Goal: Download file/media

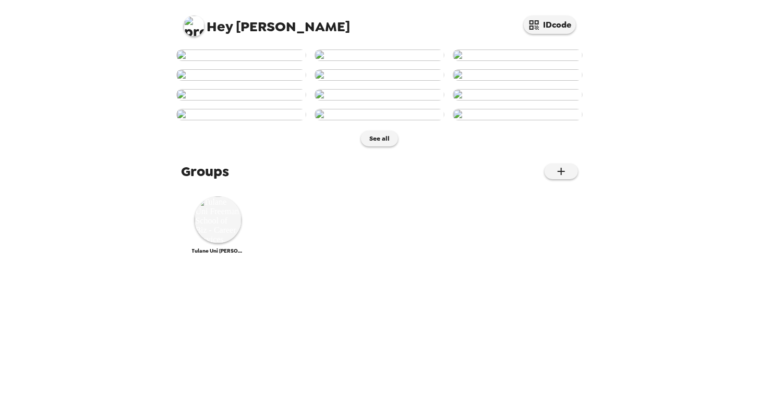
drag, startPoint x: 247, startPoint y: 141, endPoint x: 118, endPoint y: 141, distance: 128.3
click at [118, 141] on div "Hey Sarah IDcode See all Groups Tulane Uni Freeman School of Biz - Career Servi…" at bounding box center [379, 205] width 759 height 411
click at [211, 244] on img at bounding box center [218, 220] width 47 height 47
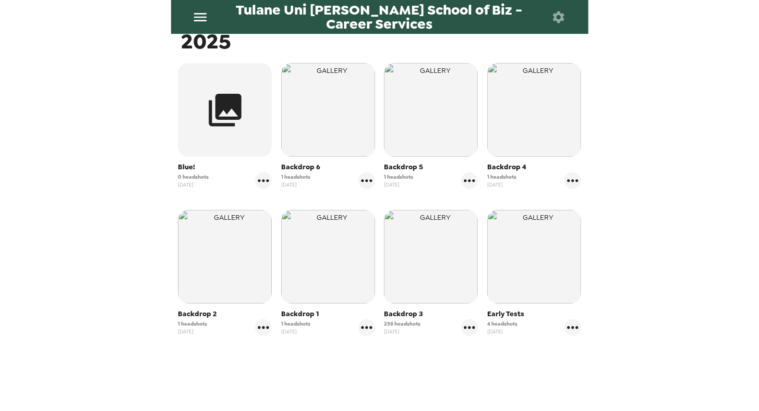
scroll to position [183, 0]
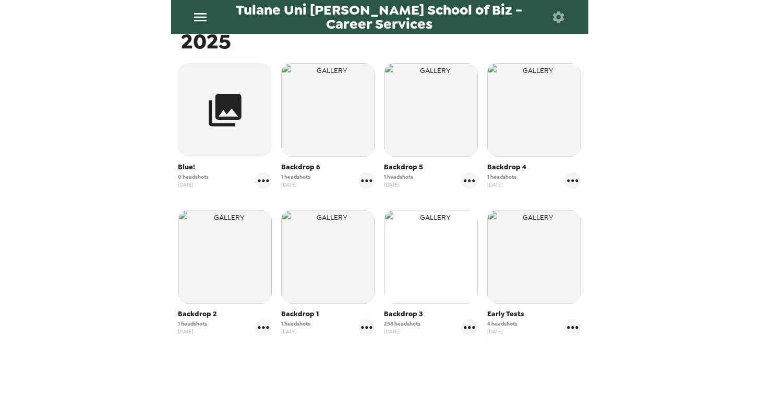
click at [424, 254] on img "button" at bounding box center [431, 257] width 94 height 94
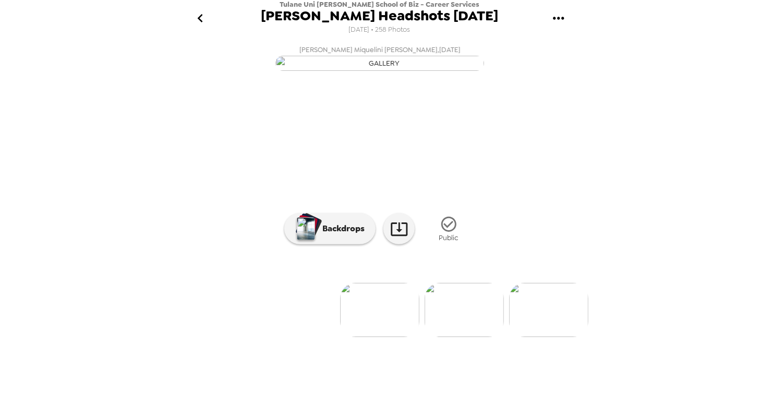
click at [564, 12] on icon "gallery menu" at bounding box center [558, 18] width 17 height 17
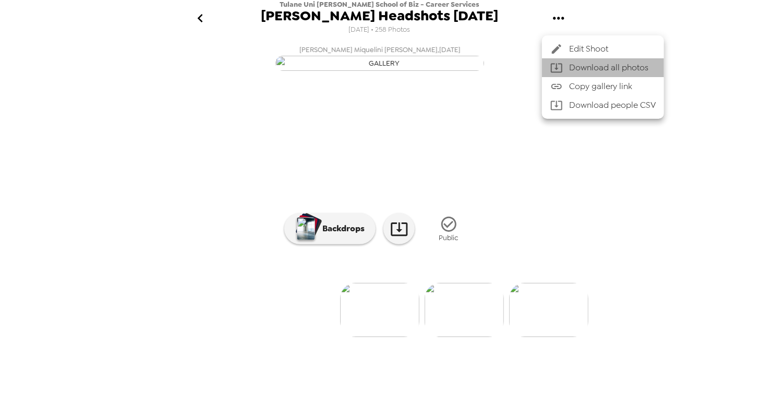
click at [580, 70] on span "Download all photos" at bounding box center [612, 68] width 87 height 13
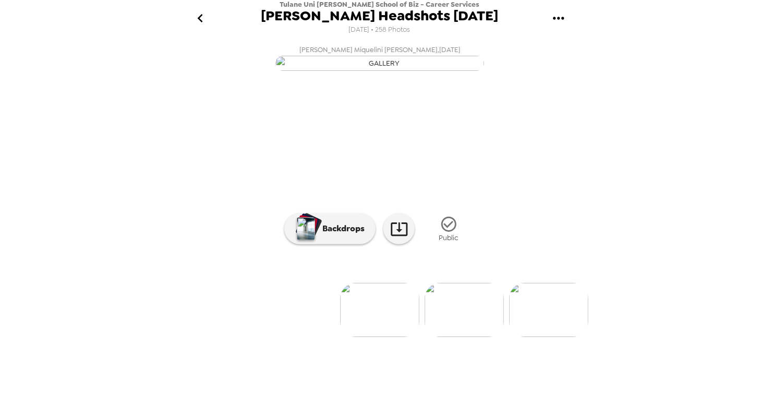
click at [160, 141] on div "Tulane Uni Freeman School of Biz - Career Services Freeman Headshots Aug 2025 8…" at bounding box center [379, 205] width 759 height 411
click at [430, 337] on img at bounding box center [441, 310] width 79 height 54
click at [303, 337] on img at bounding box center [301, 310] width 79 height 54
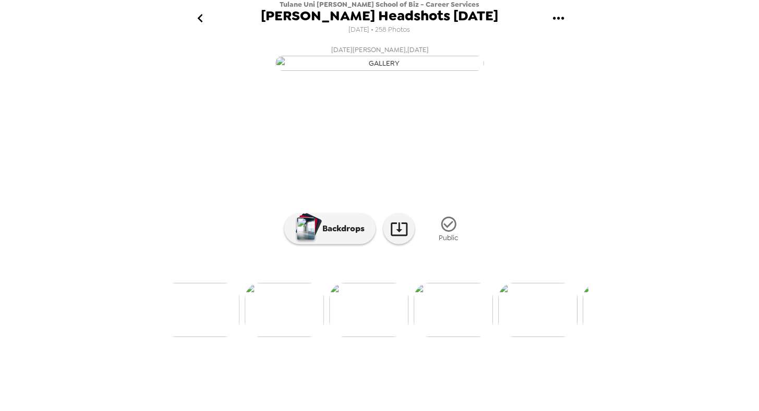
scroll to position [0, 6601]
click at [290, 337] on img at bounding box center [283, 310] width 79 height 54
click at [360, 337] on img at bounding box center [351, 310] width 79 height 54
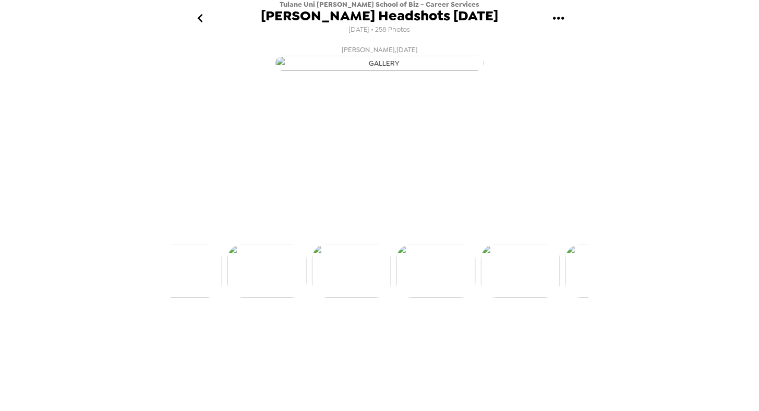
scroll to position [0, 9291]
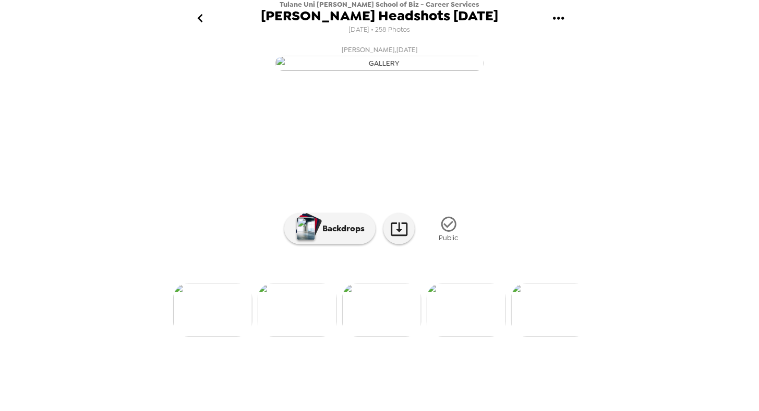
click at [537, 337] on img at bounding box center [550, 310] width 79 height 54
click at [369, 337] on img at bounding box center [381, 310] width 79 height 54
click at [450, 232] on icon "button" at bounding box center [448, 224] width 15 height 15
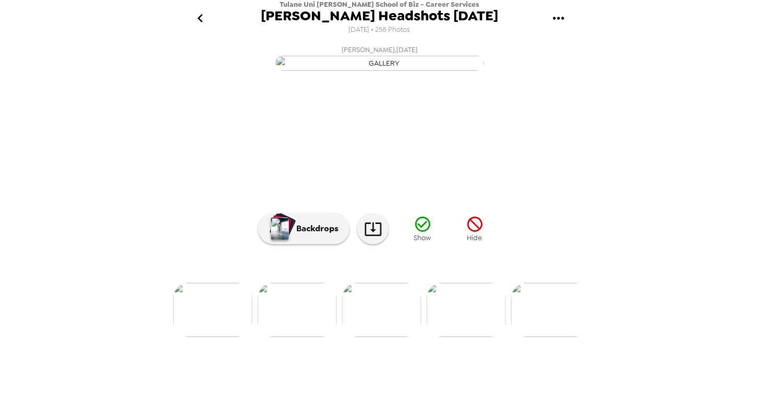
click at [349, 323] on div at bounding box center [379, 293] width 417 height 89
click at [173, 6] on div "Tulane Uni Freeman School of Biz - Career Services Freeman Headshots Aug 2025 8…" at bounding box center [379, 18] width 417 height 37
